Goal: Find specific page/section: Find specific page/section

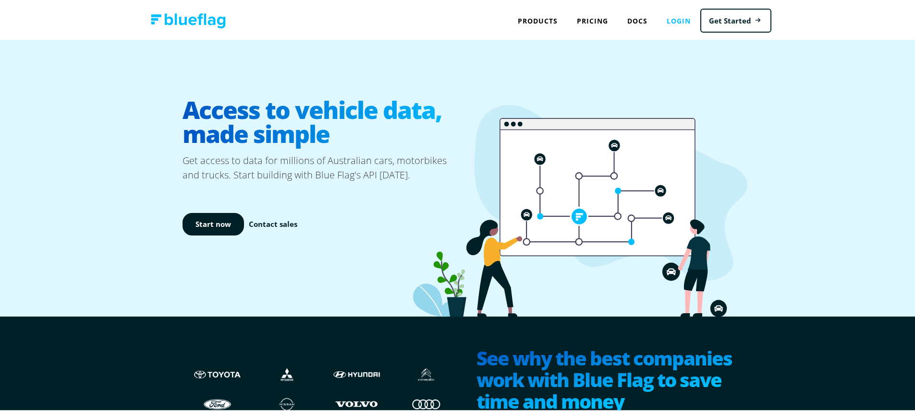
click at [672, 17] on link "Login" at bounding box center [678, 20] width 43 height 20
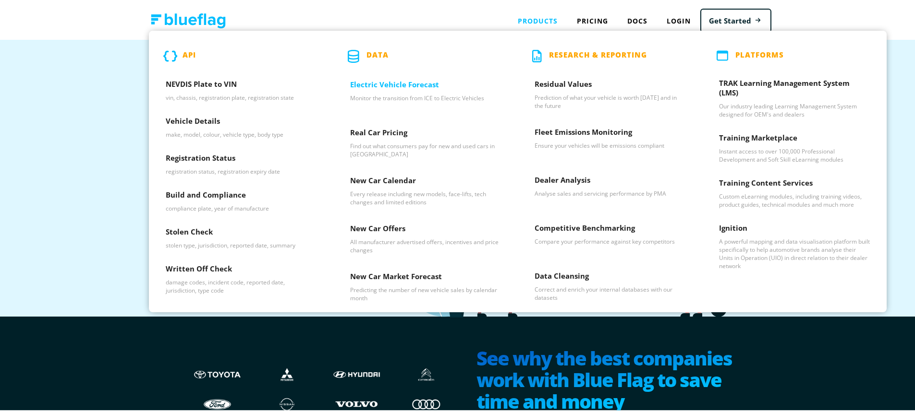
click at [383, 83] on h3 "Electric Vehicle Forecast" at bounding box center [425, 85] width 151 height 14
